Goal: Task Accomplishment & Management: Manage account settings

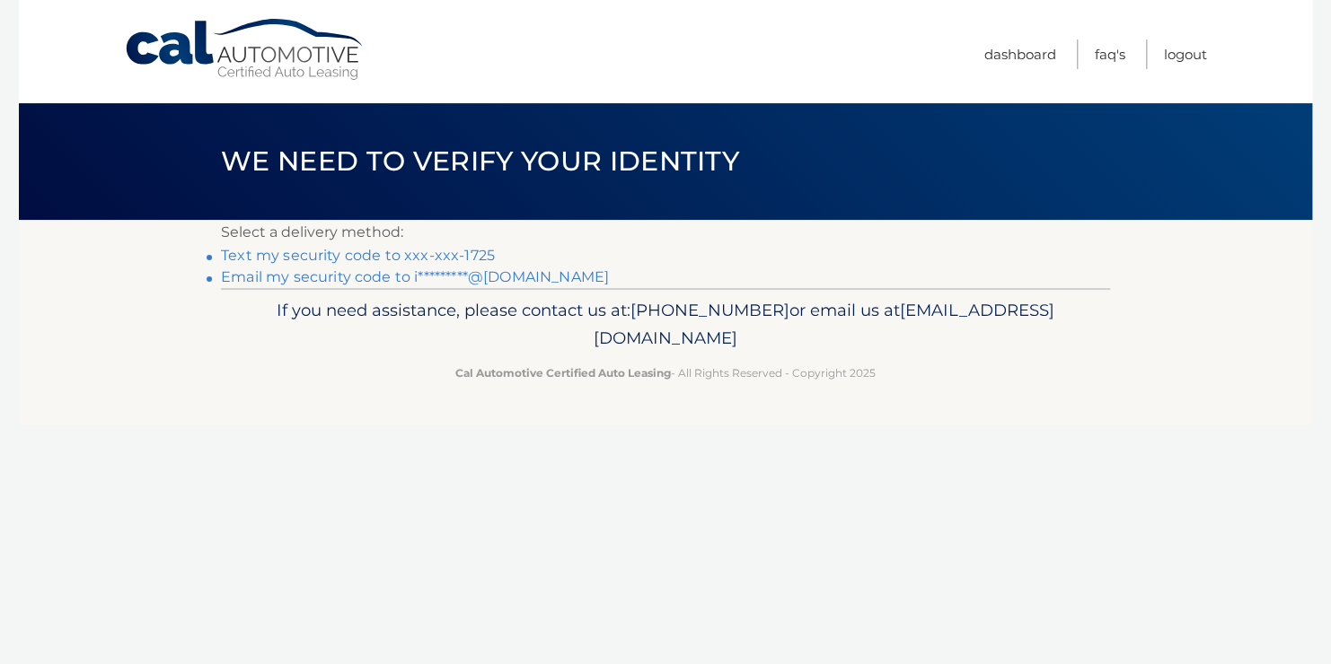
click at [425, 251] on link "Text my security code to xxx-xxx-1725" at bounding box center [358, 255] width 274 height 17
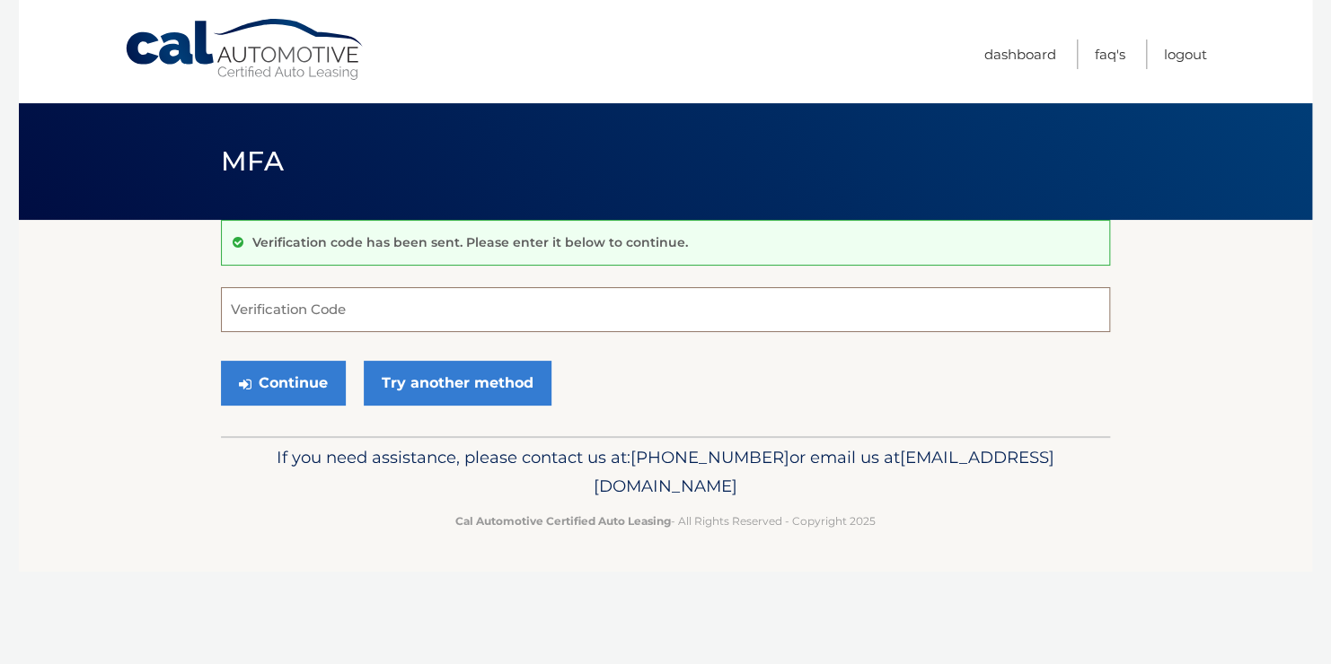
click at [343, 302] on input "Verification Code" at bounding box center [665, 309] width 889 height 45
type input "820453"
click at [292, 370] on button "Continue" at bounding box center [283, 383] width 125 height 45
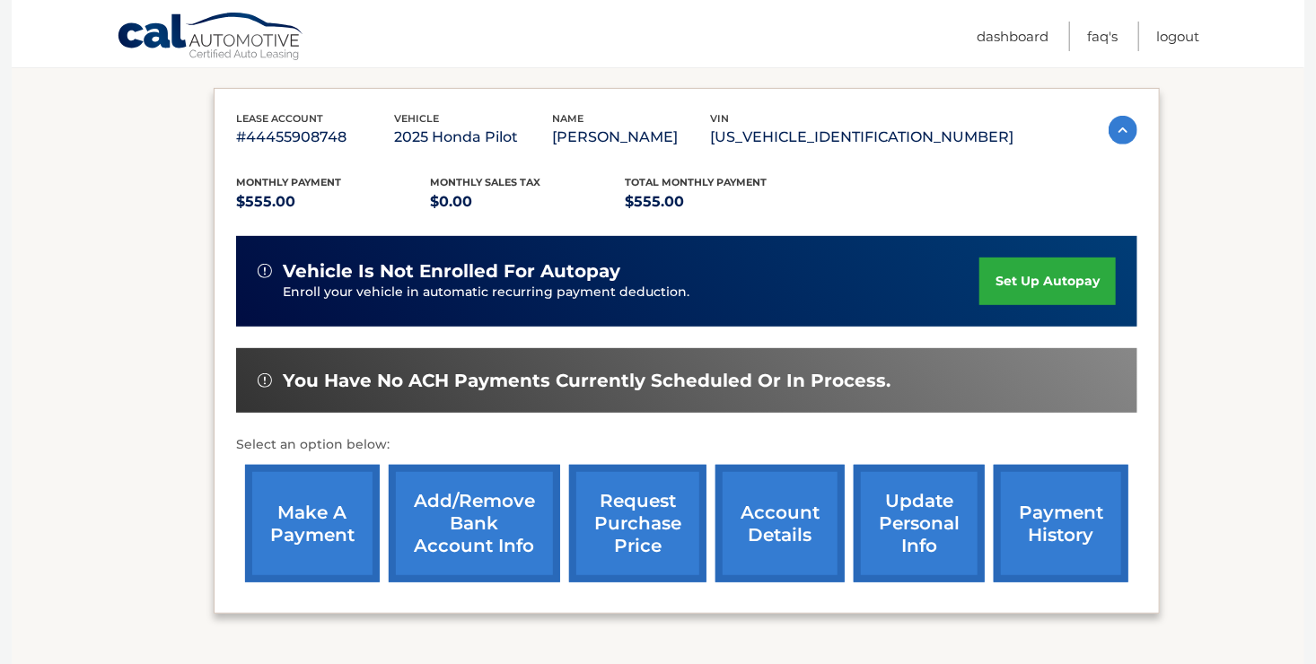
scroll to position [296, 0]
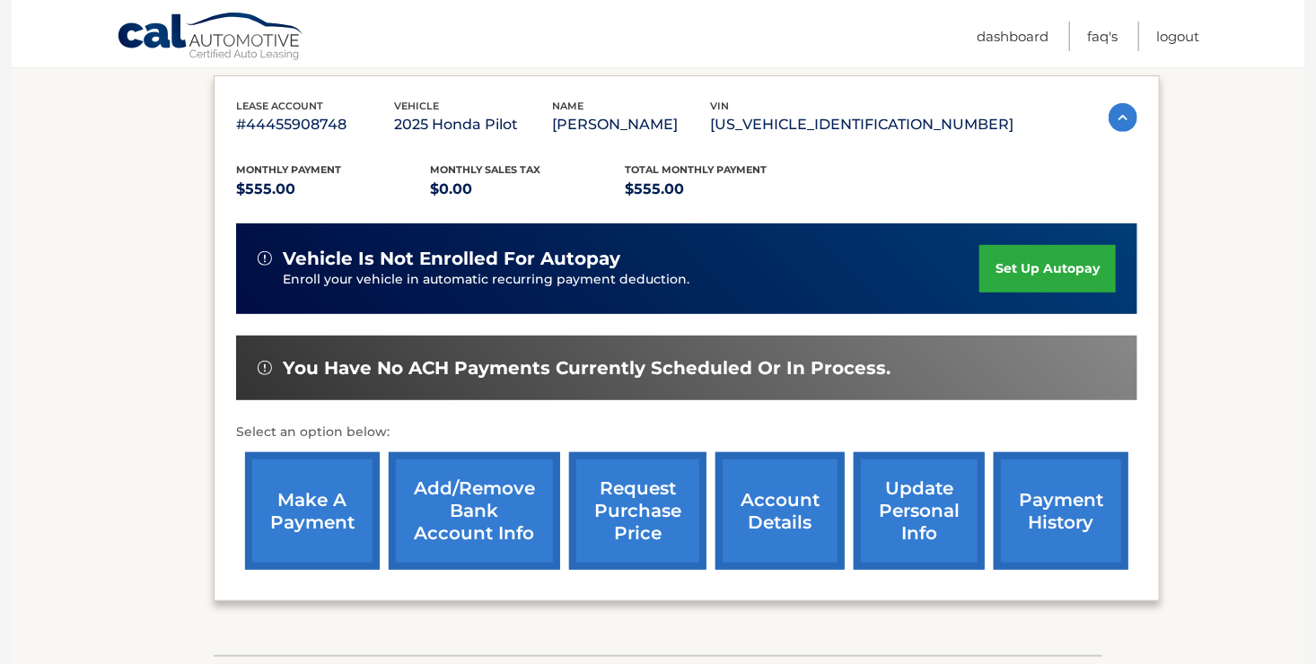
click at [287, 501] on link "make a payment" at bounding box center [312, 511] width 135 height 118
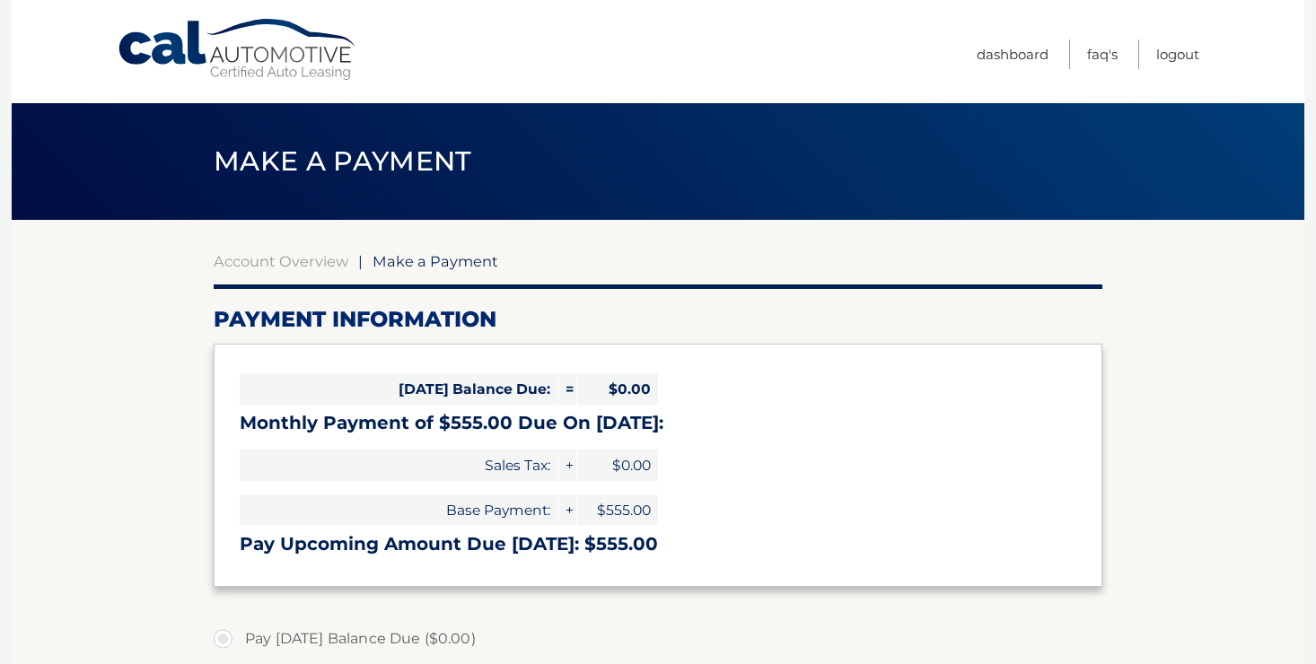
select select "MDA5OTBlNjMtNzA3NC00MjhkLWJhYjEtMzc5OTNlNzBlZDk1"
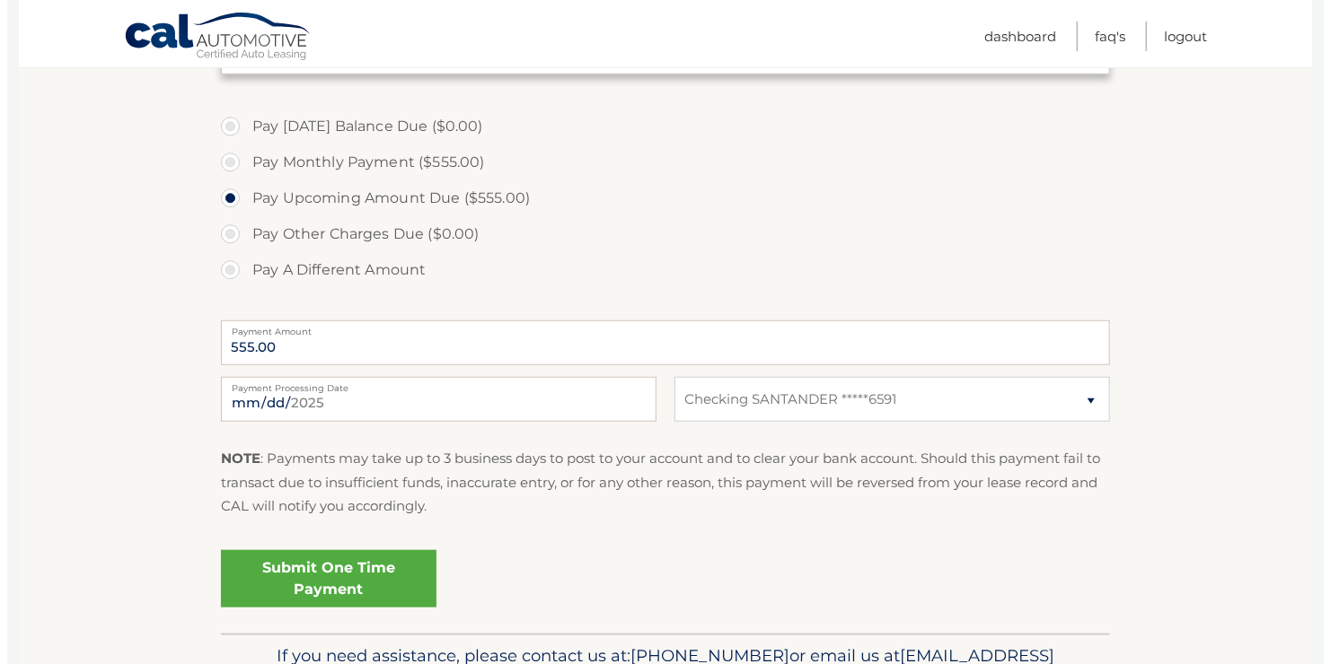
scroll to position [514, 0]
click at [357, 574] on link "Submit One Time Payment" at bounding box center [321, 577] width 215 height 57
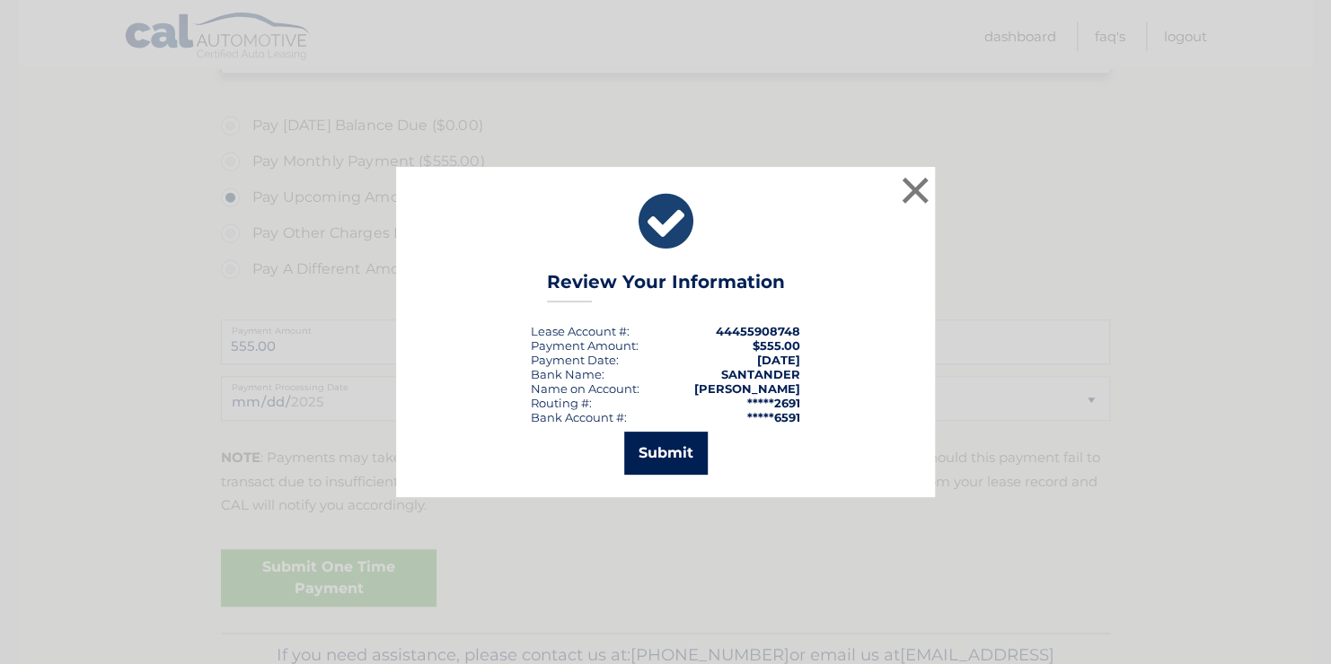
click at [650, 460] on button "Submit" at bounding box center [665, 453] width 83 height 43
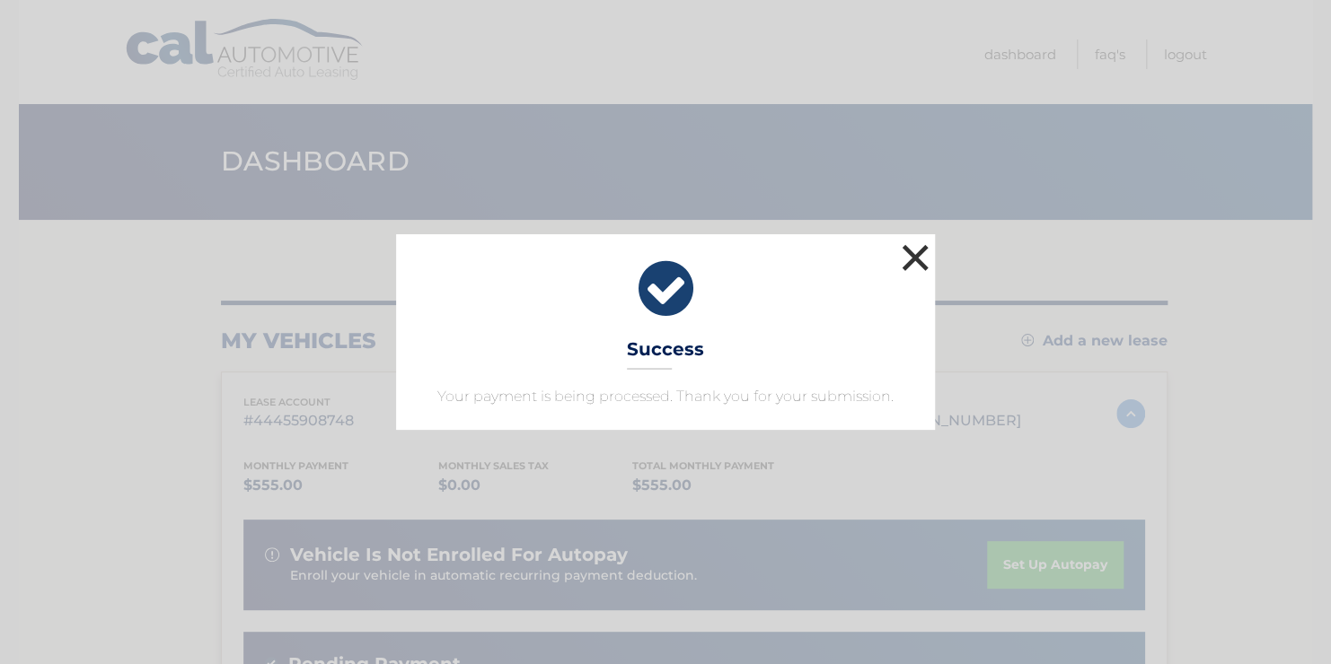
click at [917, 249] on button "×" at bounding box center [915, 258] width 36 height 36
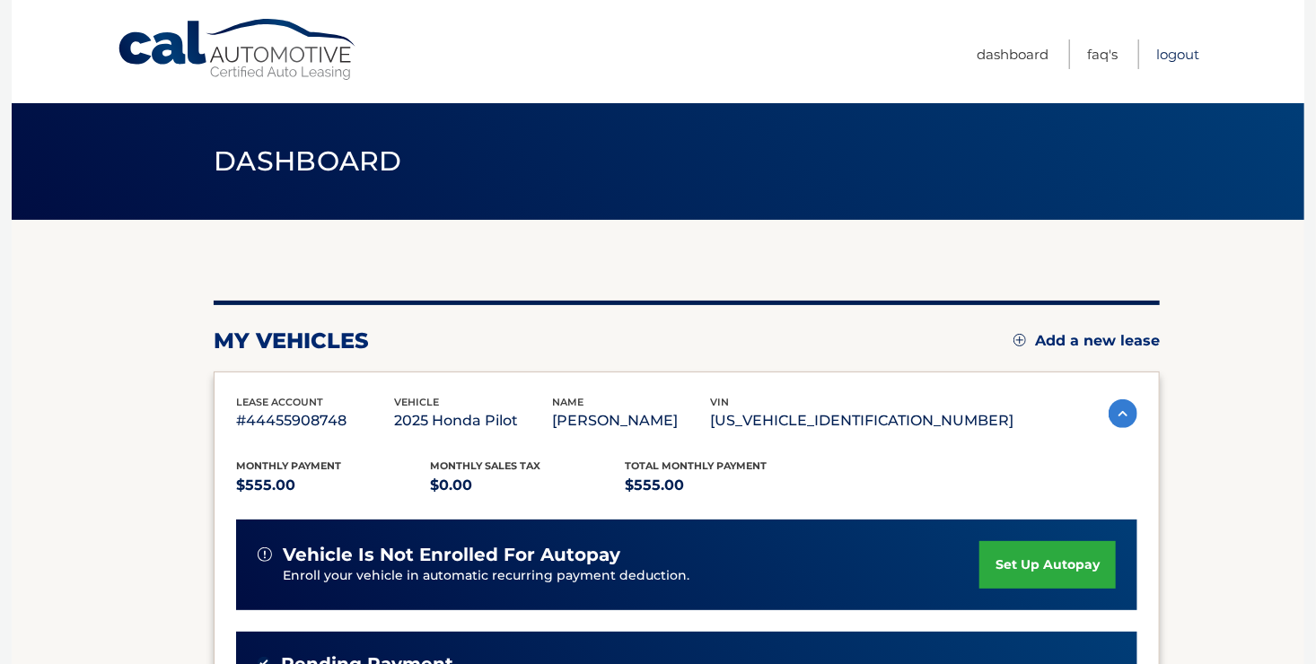
click at [1170, 55] on link "Logout" at bounding box center [1177, 55] width 43 height 30
